Goal: Information Seeking & Learning: Compare options

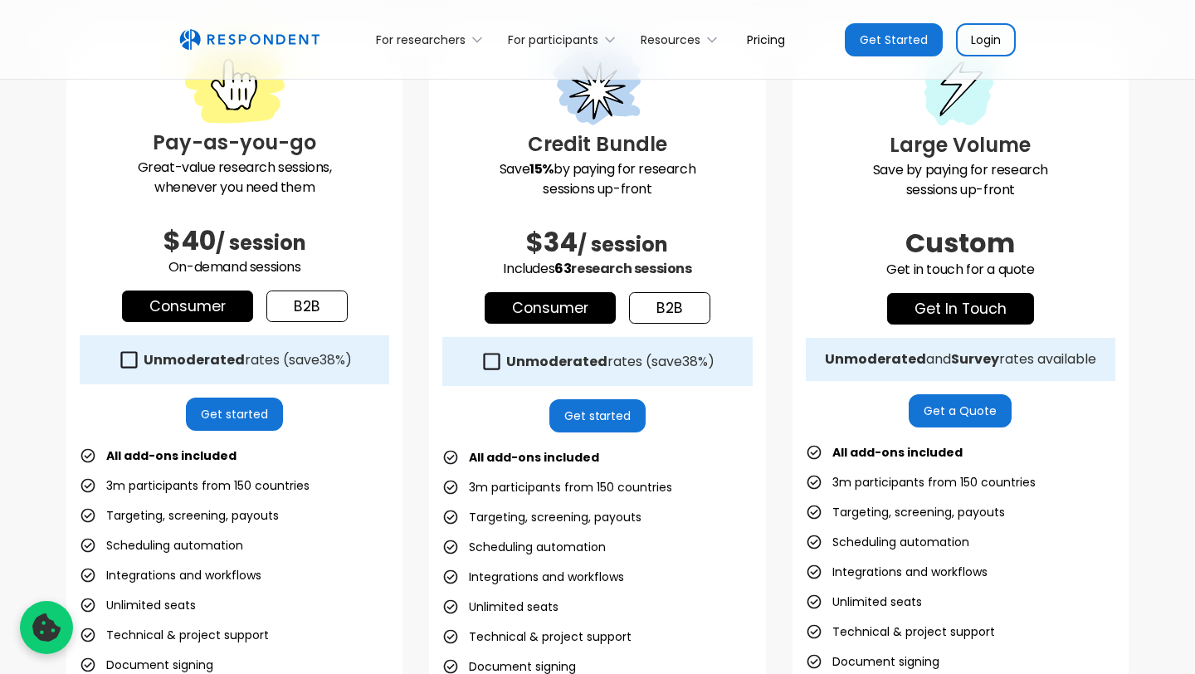
scroll to position [511, 0]
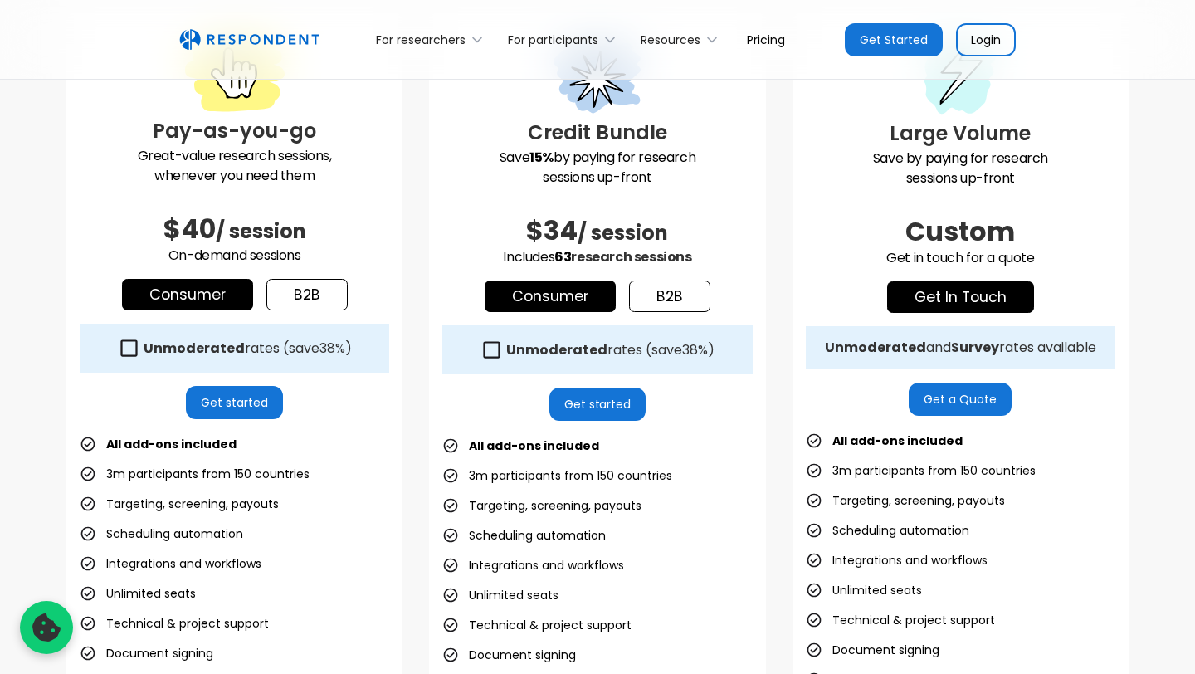
click at [494, 350] on icon at bounding box center [491, 350] width 22 height 22
click at [494, 351] on icon at bounding box center [491, 350] width 22 height 22
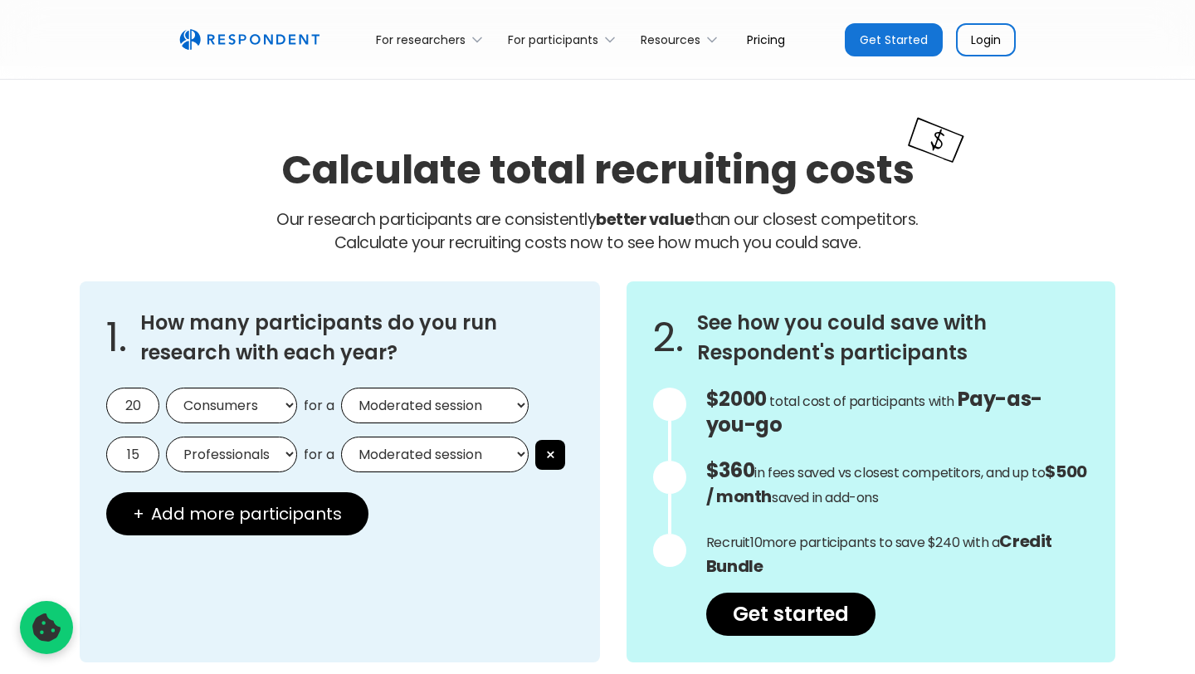
scroll to position [1314, 0]
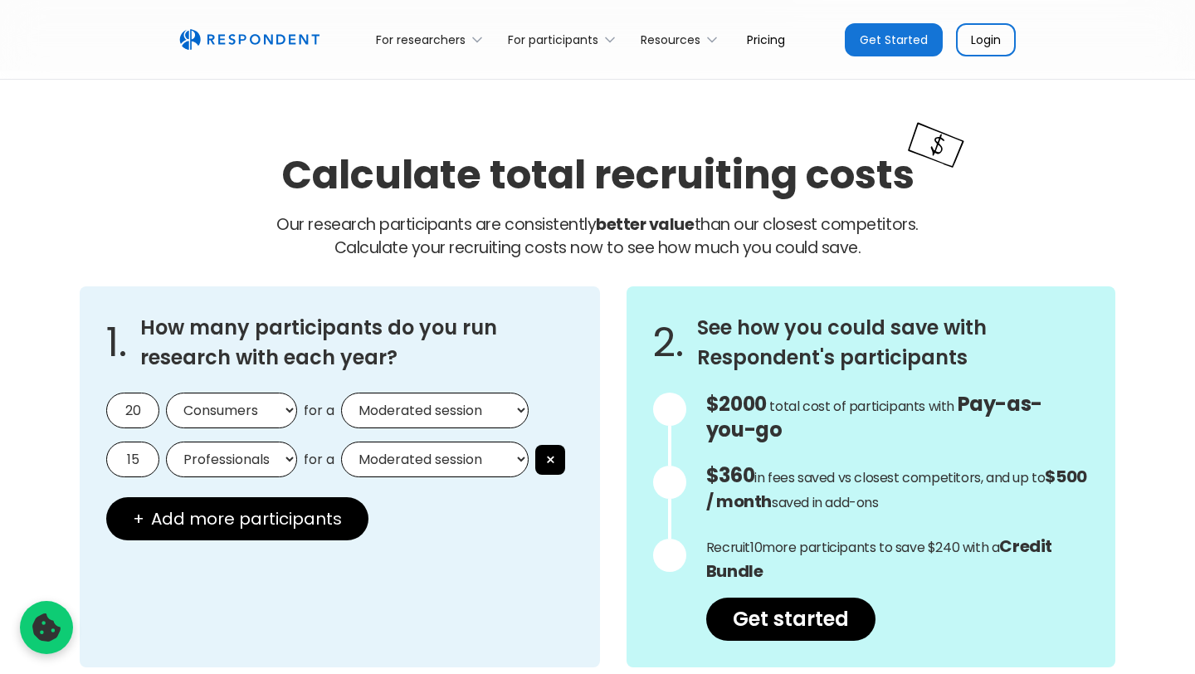
click at [137, 414] on input "20" at bounding box center [132, 410] width 53 height 36
type input "2"
click at [139, 455] on input "15" at bounding box center [132, 459] width 53 height 36
type input "1"
click at [273, 411] on select "Consumers Professionals" at bounding box center [231, 410] width 131 height 36
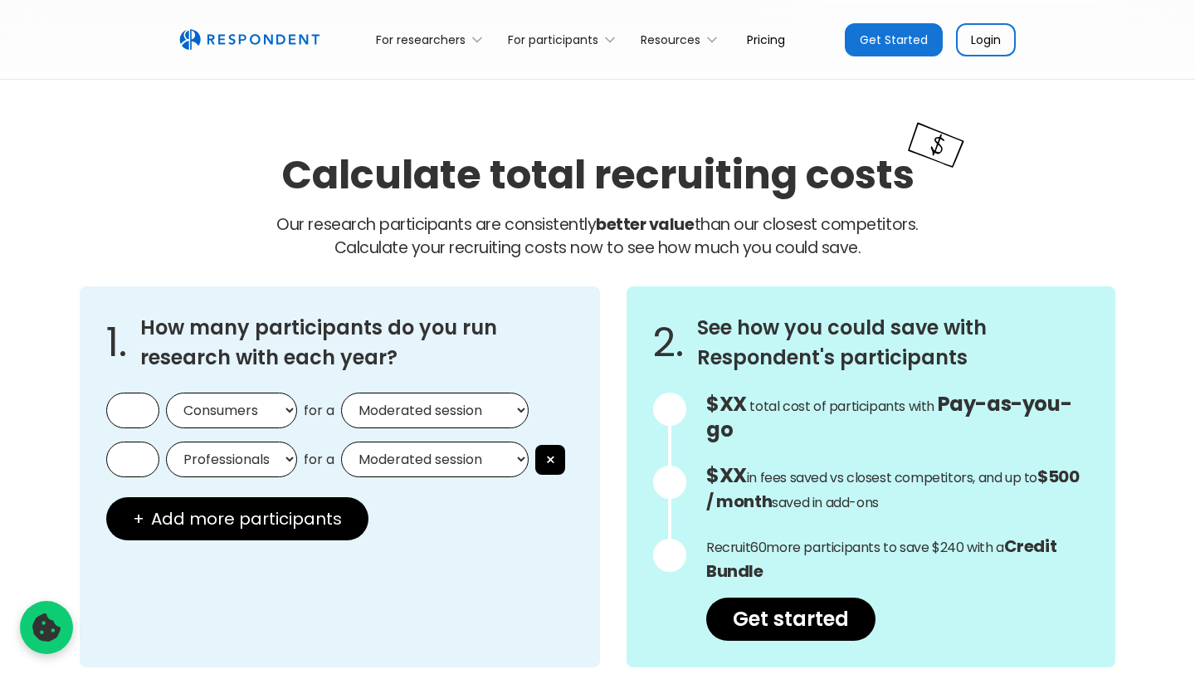
click at [166, 392] on select "Consumers Professionals" at bounding box center [231, 410] width 131 height 36
click at [425, 416] on select "Moderated session Unmoderated session" at bounding box center [435, 410] width 188 height 36
click at [341, 392] on select "Moderated session Unmoderated session" at bounding box center [435, 410] width 188 height 36
click at [468, 423] on select "Moderated session Unmoderated session" at bounding box center [435, 410] width 188 height 36
select select "unmoderated"
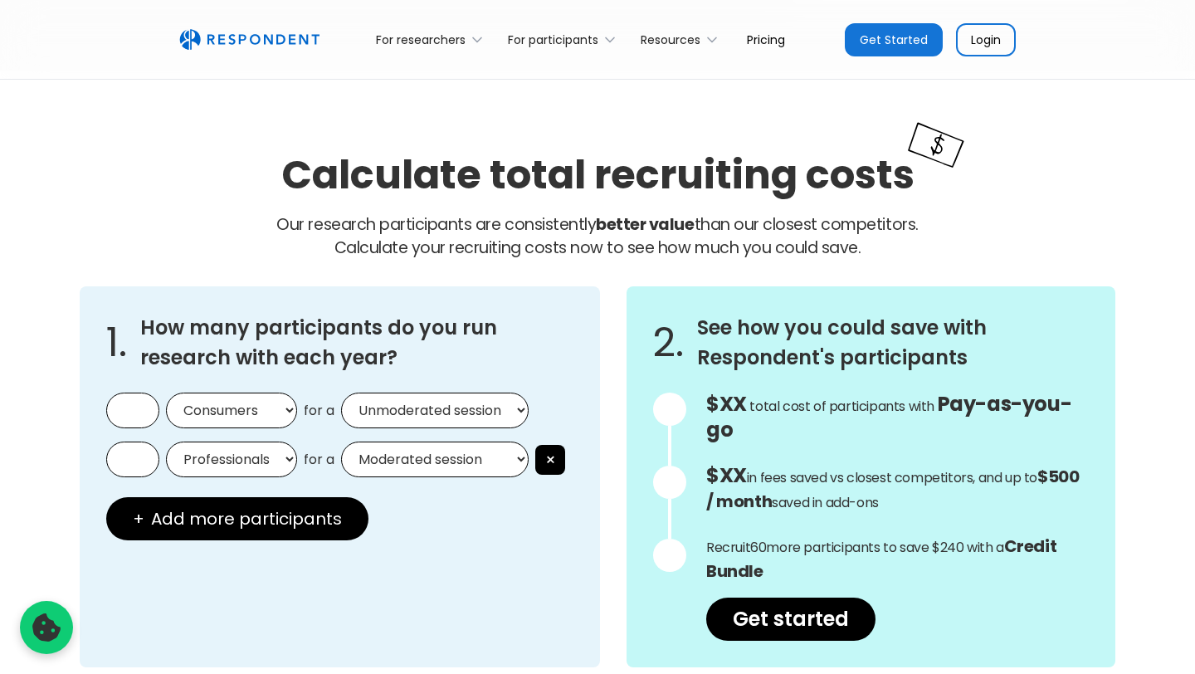
click at [341, 392] on select "Moderated session Unmoderated session" at bounding box center [435, 410] width 188 height 36
click at [134, 413] on input "text" at bounding box center [132, 410] width 53 height 36
type input "30"
click at [558, 456] on button "×" at bounding box center [550, 460] width 30 height 30
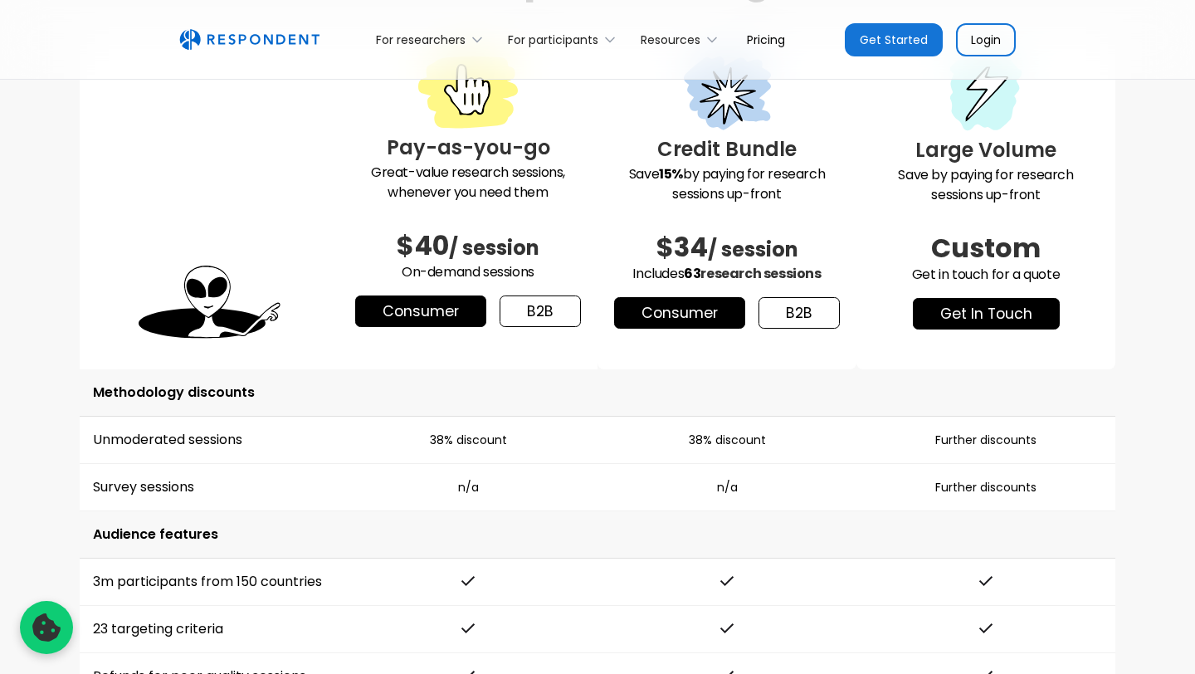
scroll to position [2180, 0]
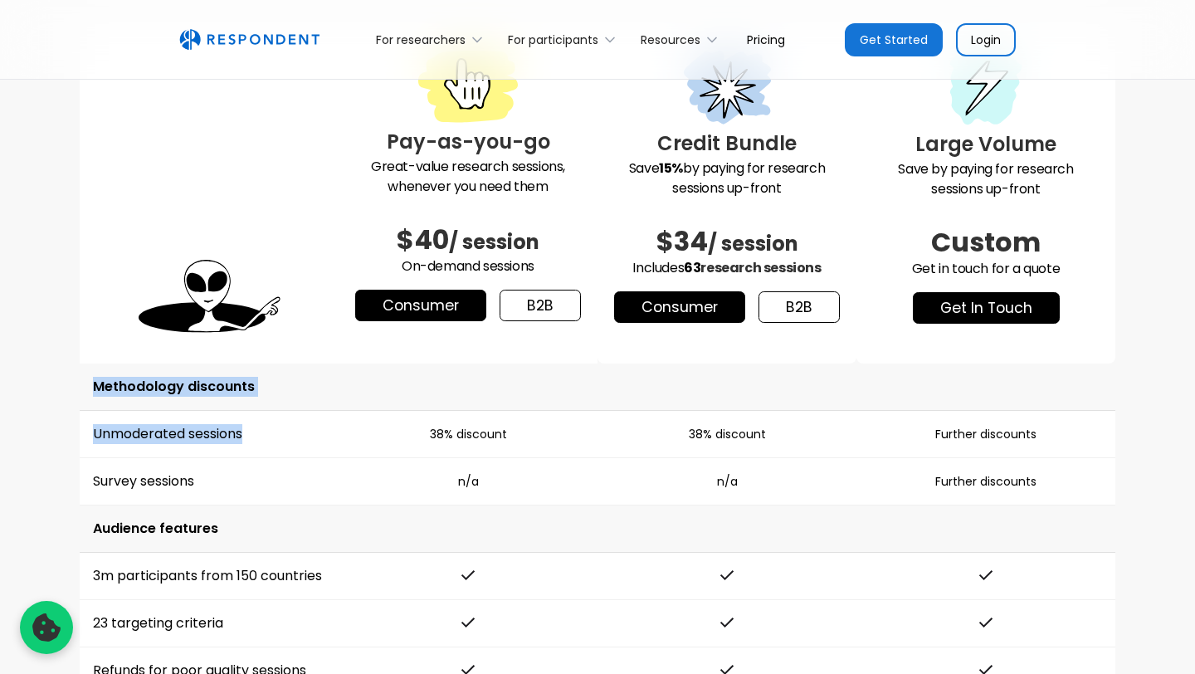
drag, startPoint x: 298, startPoint y: 448, endPoint x: 8, endPoint y: 420, distance: 290.9
click at [86, 422] on td "Unmoderated sessions" at bounding box center [209, 434] width 259 height 47
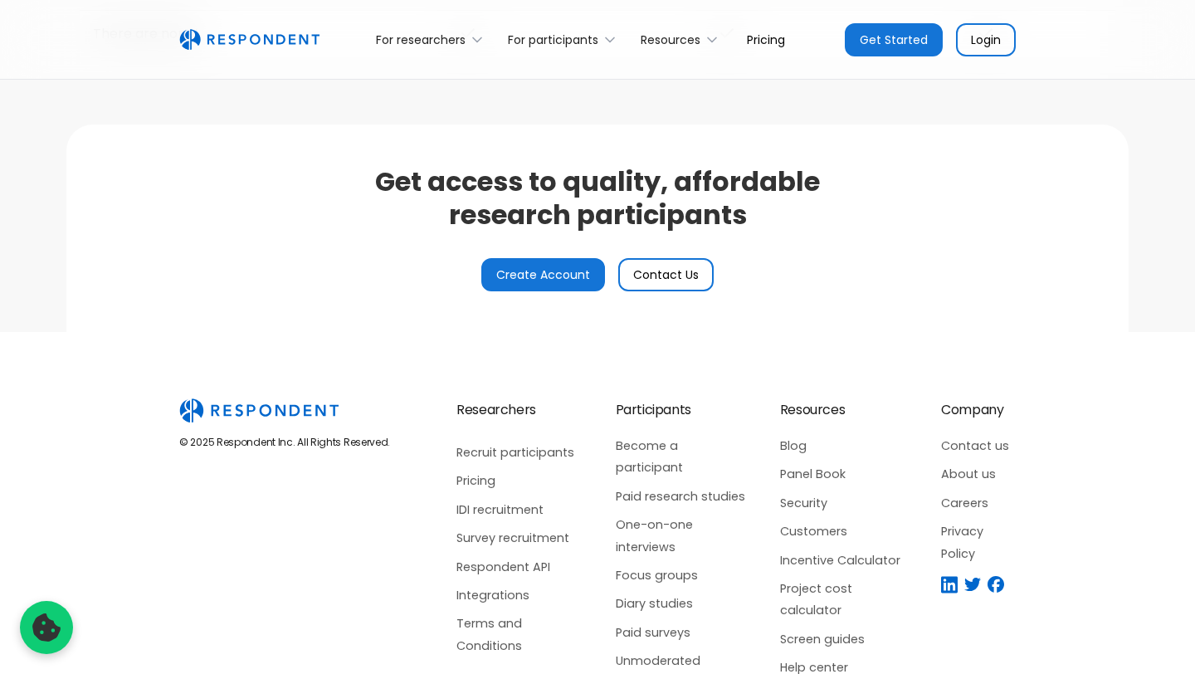
scroll to position [3918, 0]
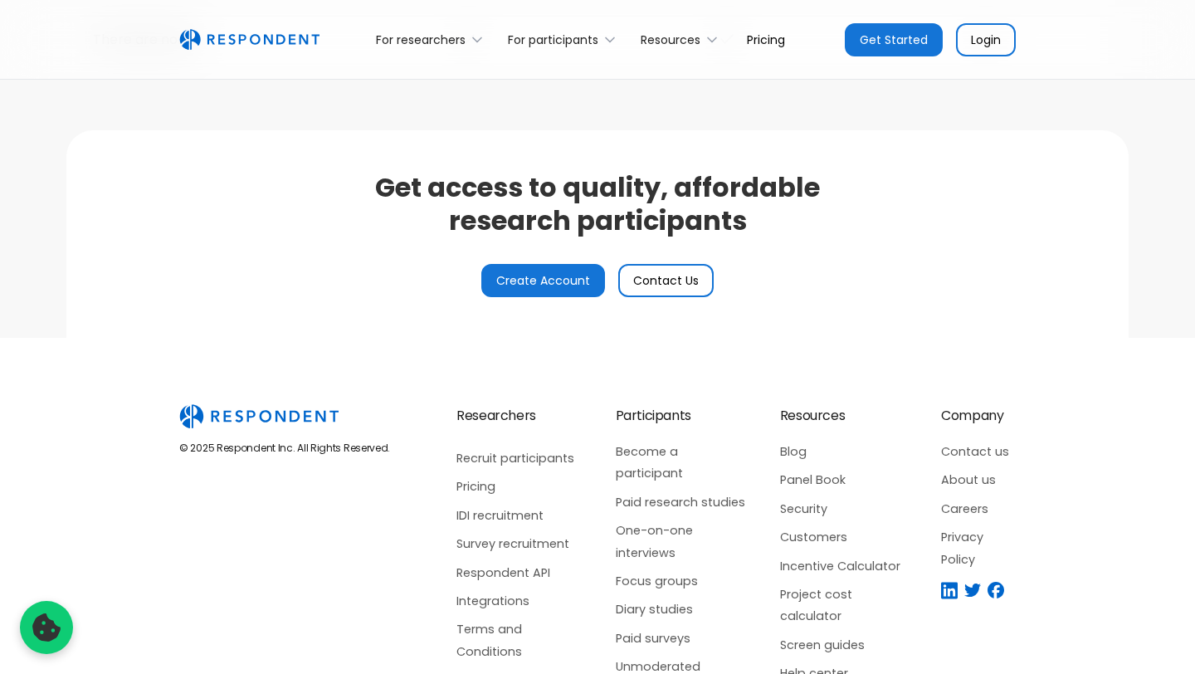
click at [670, 278] on link "Contact Us" at bounding box center [665, 280] width 95 height 33
